Goal: Information Seeking & Learning: Learn about a topic

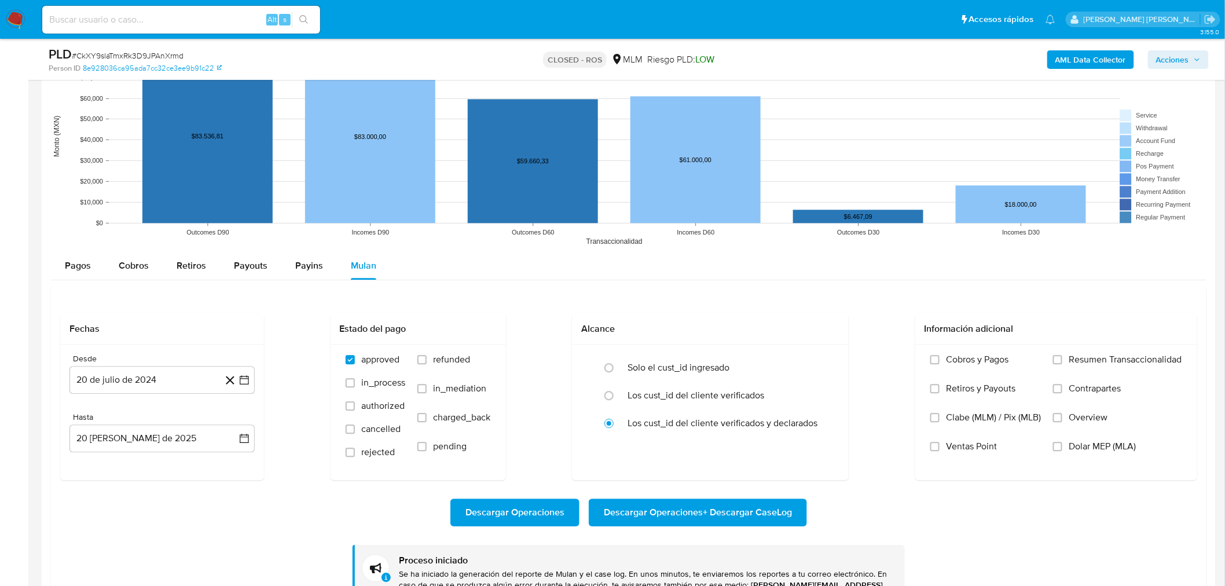
scroll to position [489, 0]
click at [157, 29] on div "Alt s" at bounding box center [181, 20] width 278 height 28
click at [156, 20] on input at bounding box center [181, 19] width 278 height 15
paste input "CkXY9slaTmxRk3D9JPAnXrmd"
type input "CkXY9slaTmxRk3D9JPAnXrmd"
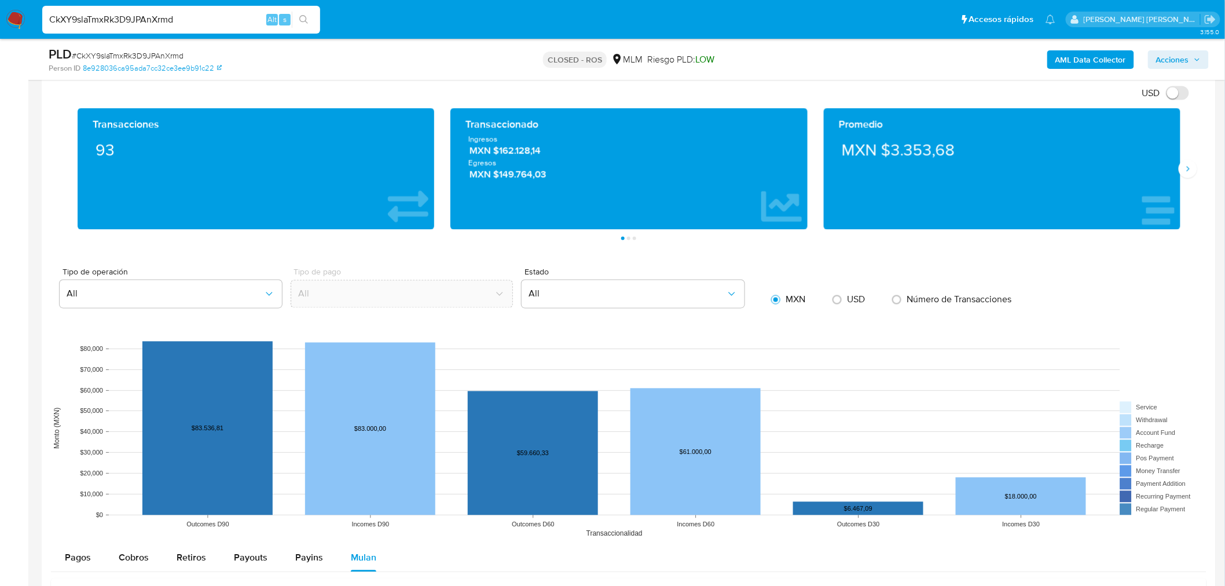
scroll to position [765, 0]
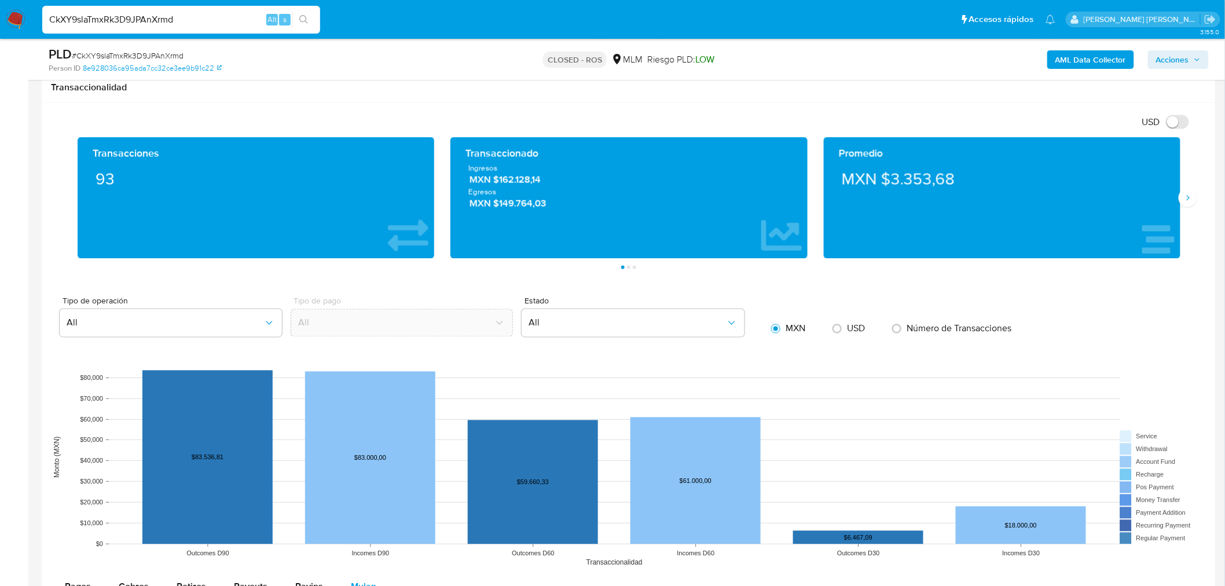
click at [191, 25] on input "CkXY9slaTmxRk3D9JPAnXrmd" at bounding box center [181, 19] width 278 height 15
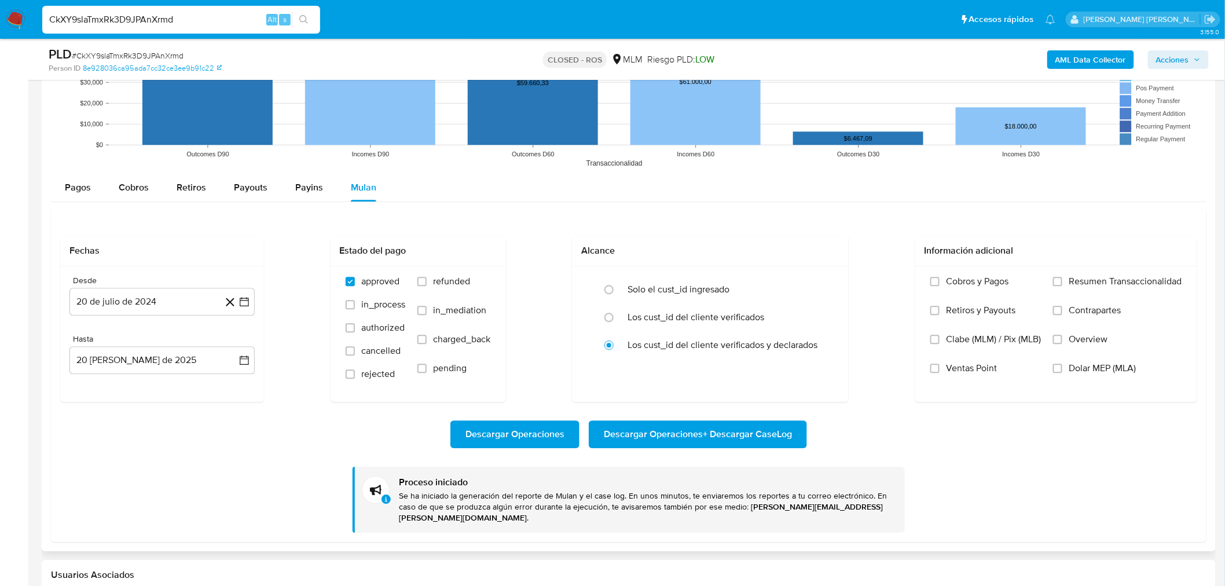
scroll to position [1142, 0]
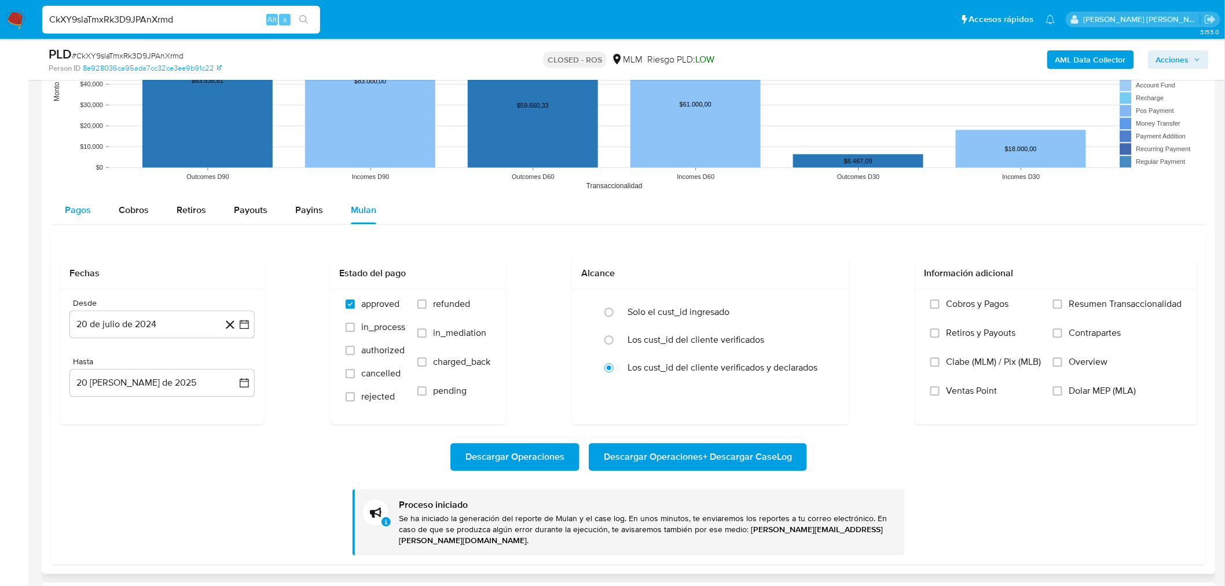
click at [74, 215] on span "Pagos" at bounding box center [78, 209] width 26 height 13
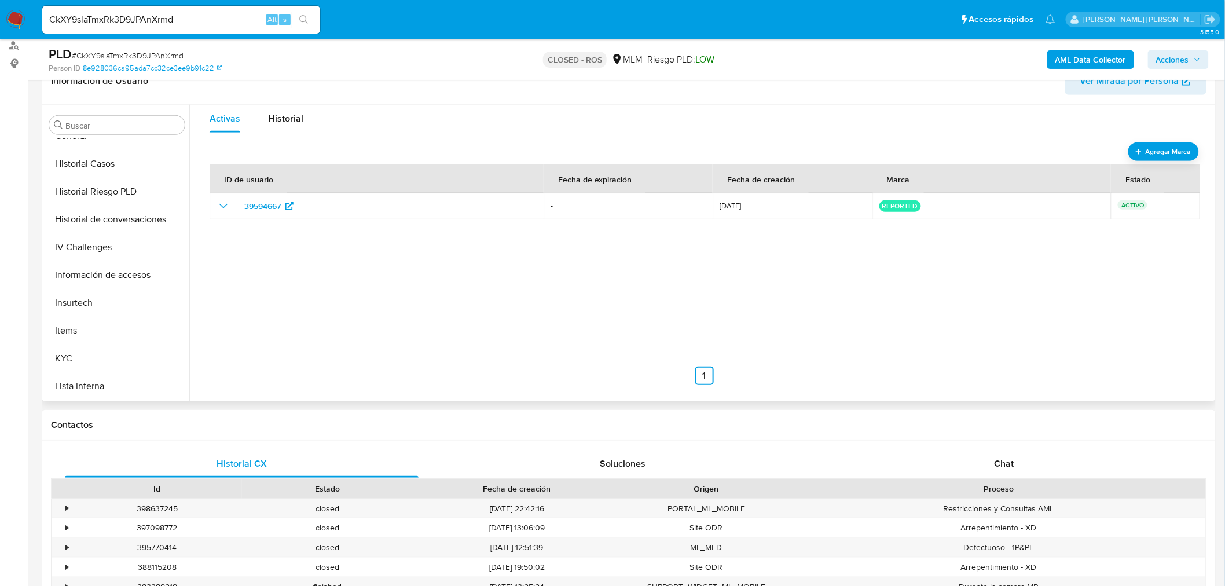
scroll to position [424, 0]
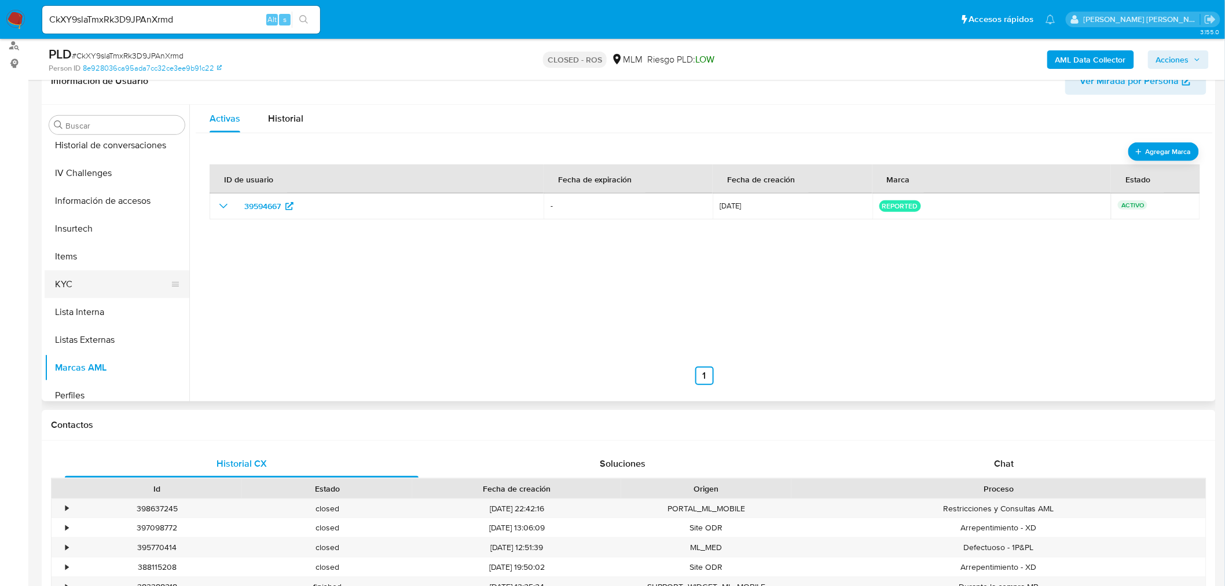
click at [70, 287] on button "KYC" at bounding box center [112, 284] width 135 height 28
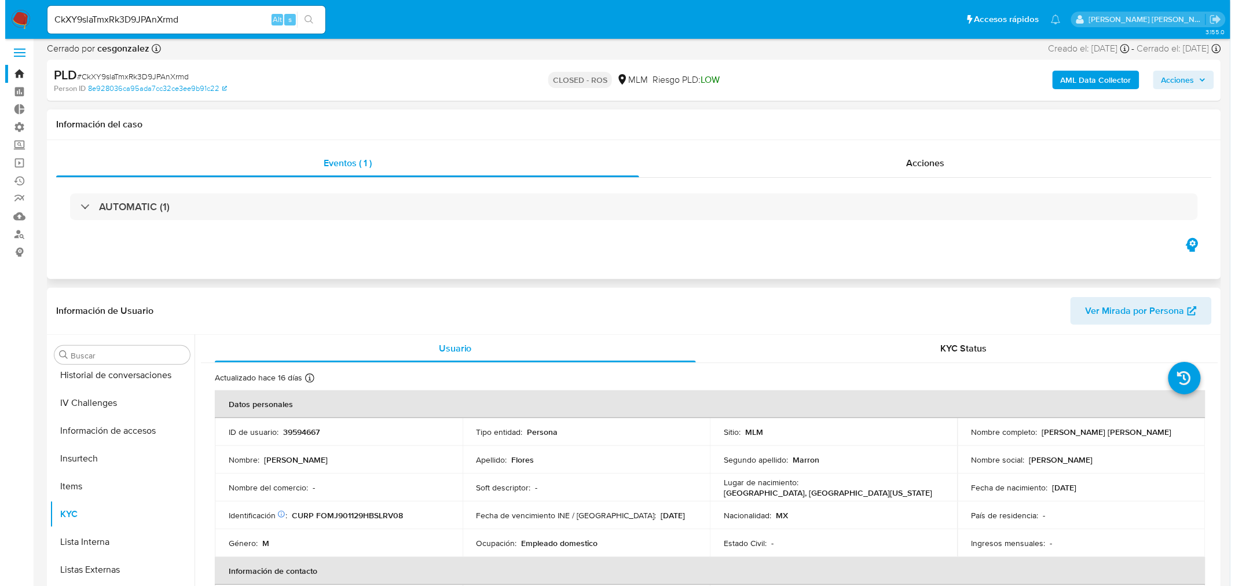
scroll to position [0, 0]
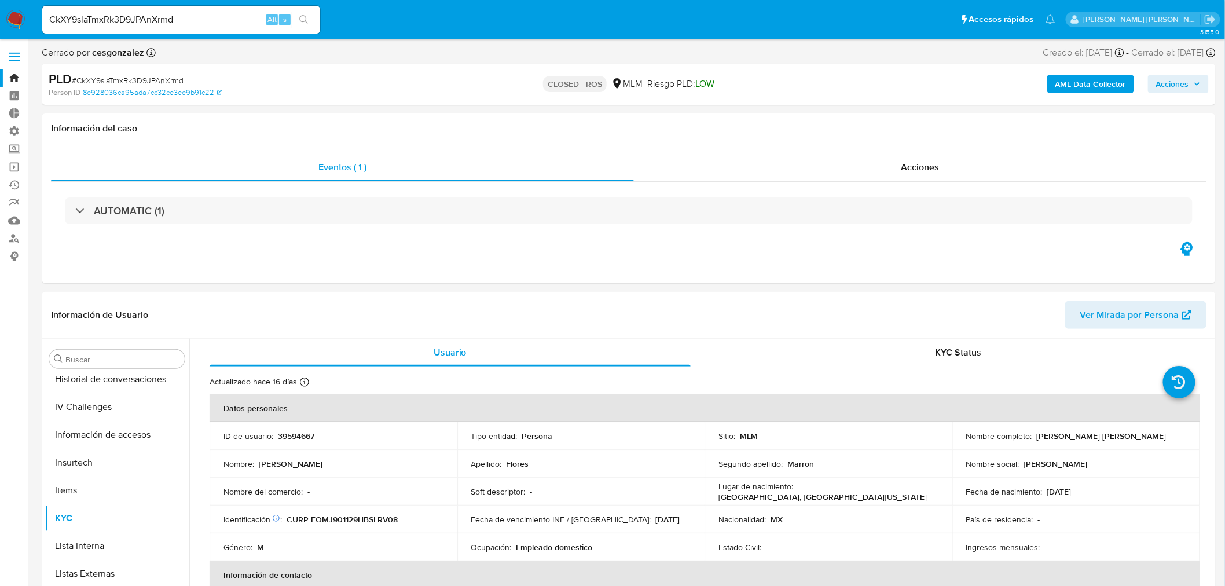
click at [1070, 91] on b "AML Data Collector" at bounding box center [1090, 84] width 71 height 19
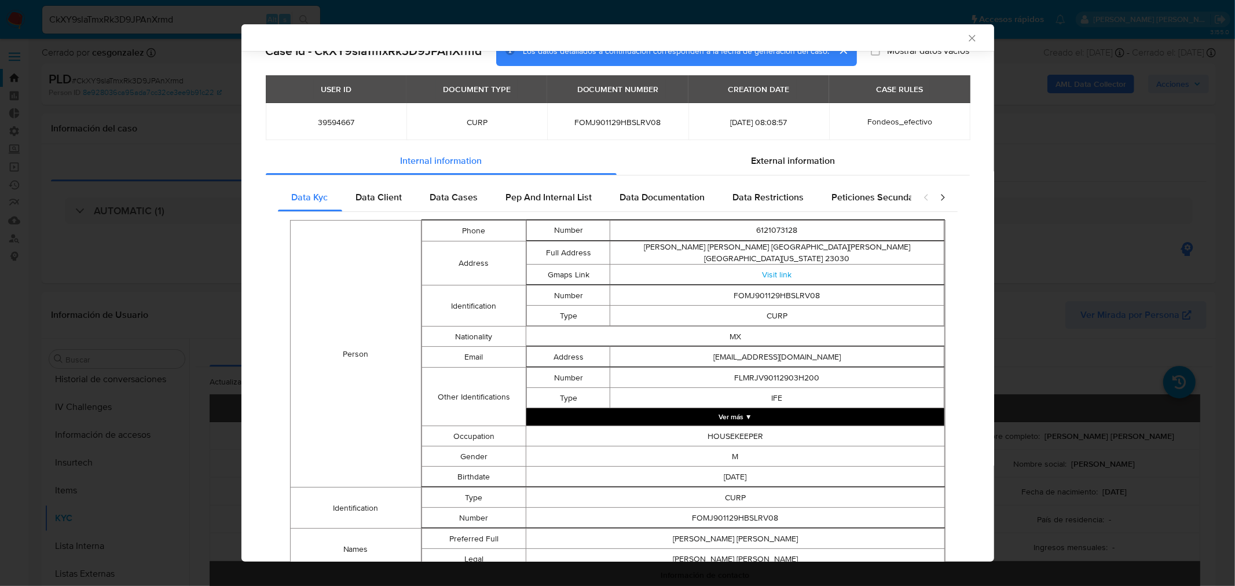
scroll to position [23, 0]
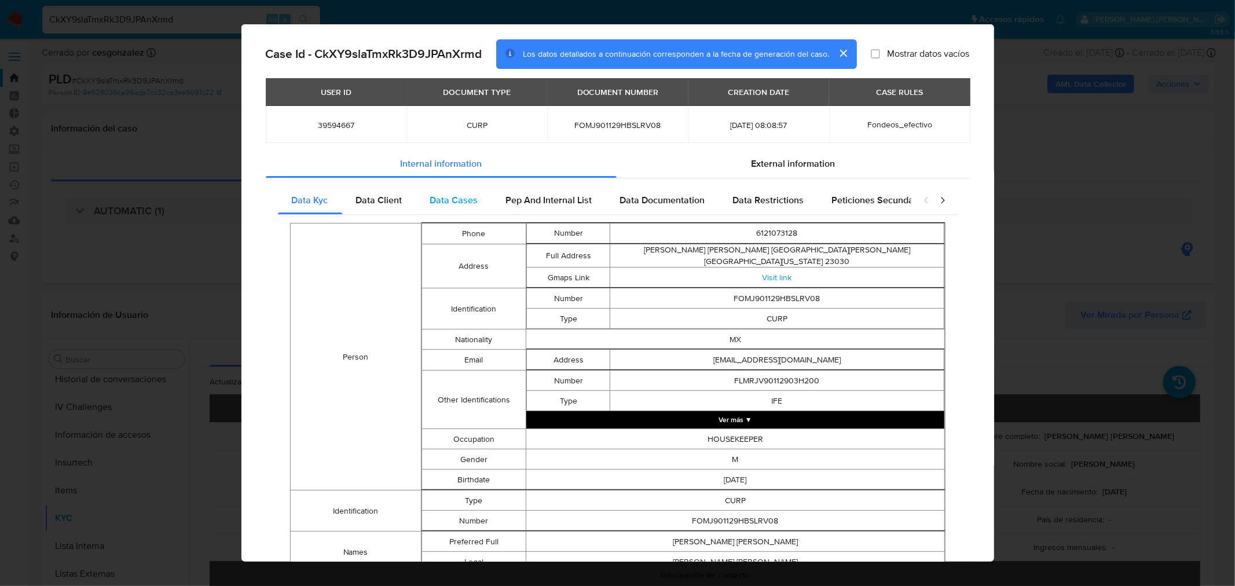
click at [423, 200] on div "Data Cases" at bounding box center [454, 200] width 76 height 28
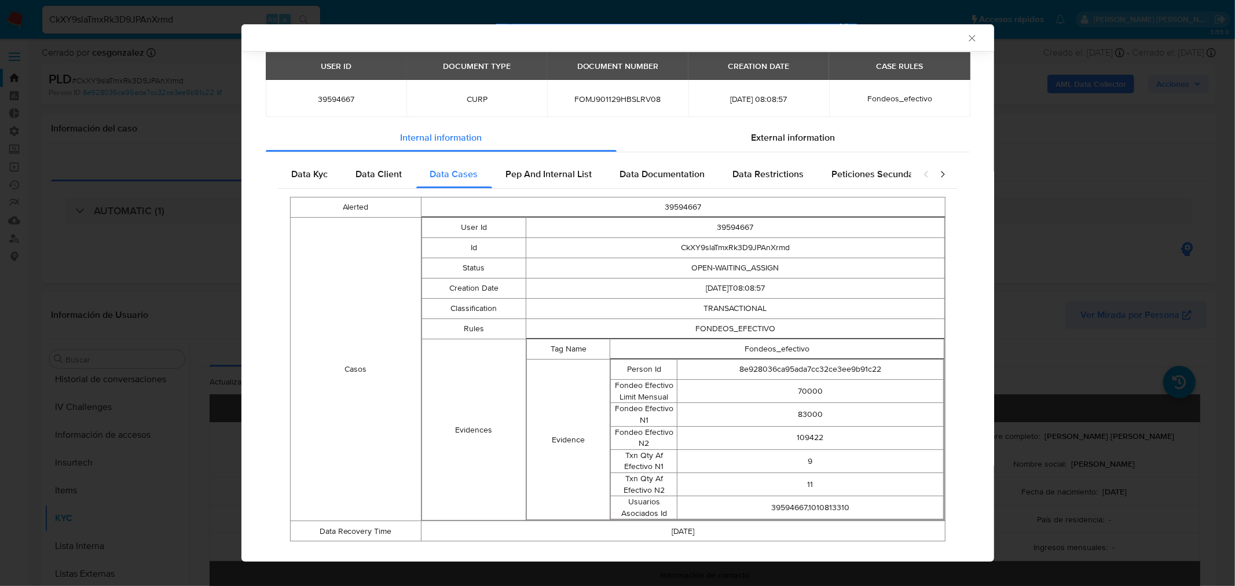
scroll to position [68, 0]
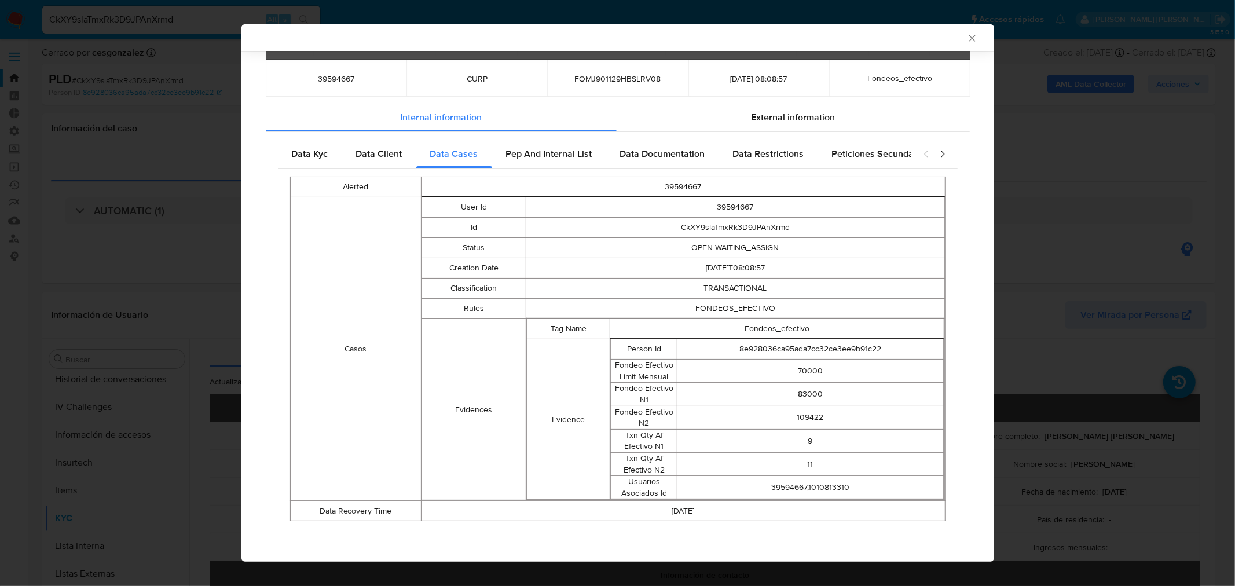
click at [714, 286] on td "TRANSACTIONAL" at bounding box center [735, 288] width 418 height 20
copy td "TRANSACTIONAL"
click at [726, 304] on td "FONDEOS_EFECTIVO" at bounding box center [735, 309] width 418 height 20
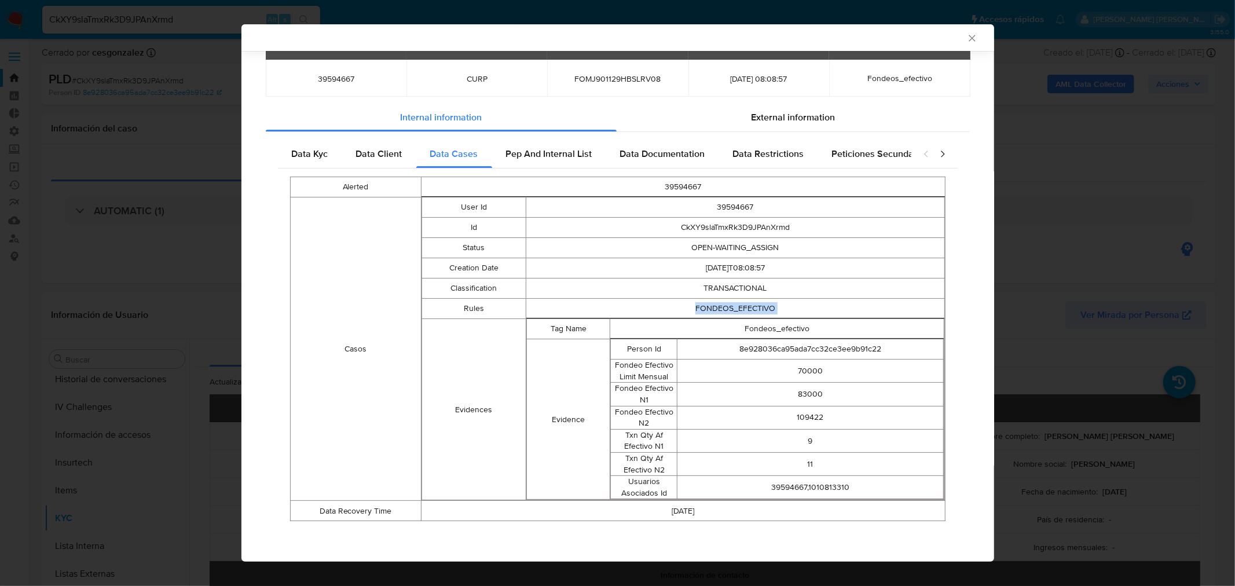
click at [726, 304] on td "FONDEOS_EFECTIVO" at bounding box center [735, 309] width 418 height 20
copy td "FONDEOS_EFECTIVO"
click at [644, 411] on td "Fondeo Efectivo N2" at bounding box center [644, 417] width 67 height 23
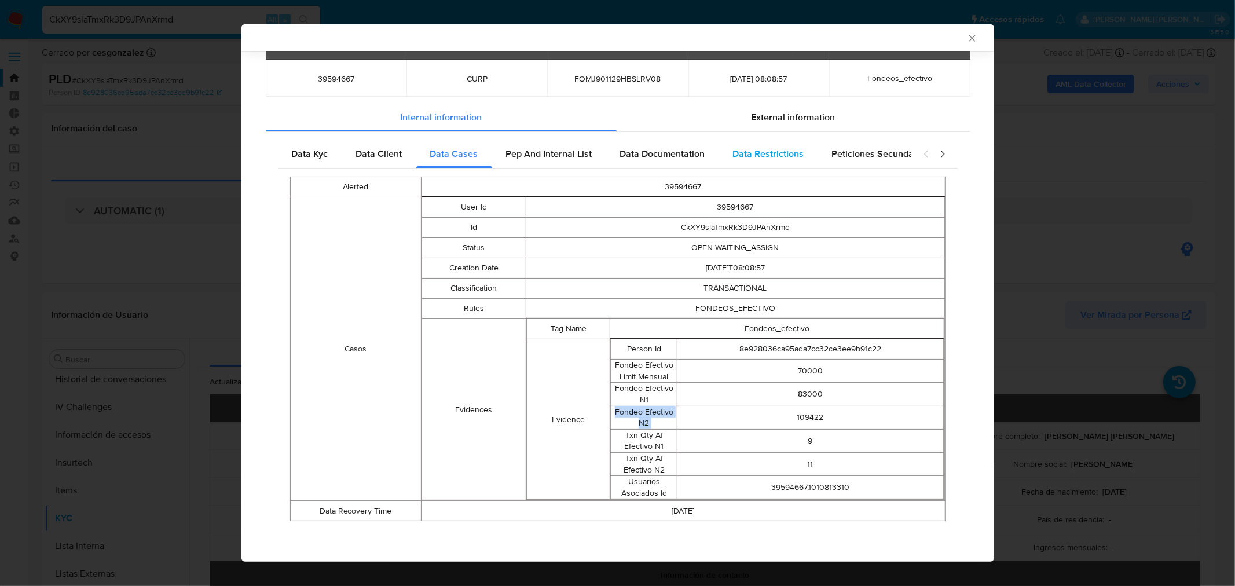
click at [754, 155] on span "Data Restrictions" at bounding box center [768, 153] width 71 height 13
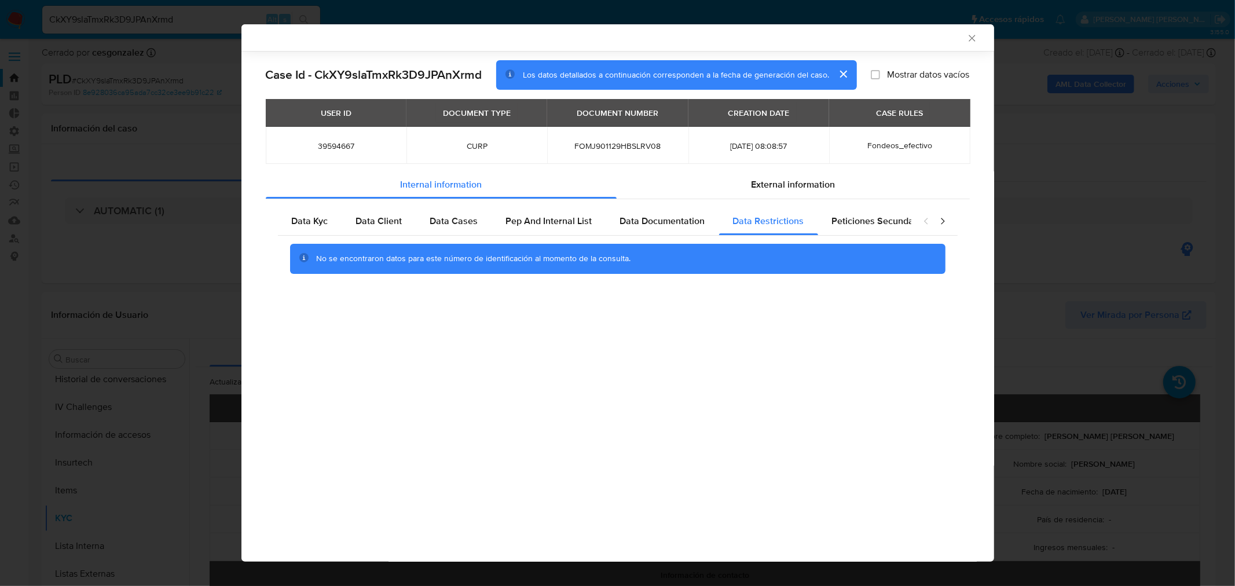
scroll to position [0, 0]
click at [461, 218] on span "Data Cases" at bounding box center [454, 220] width 48 height 13
